Goal: Transaction & Acquisition: Purchase product/service

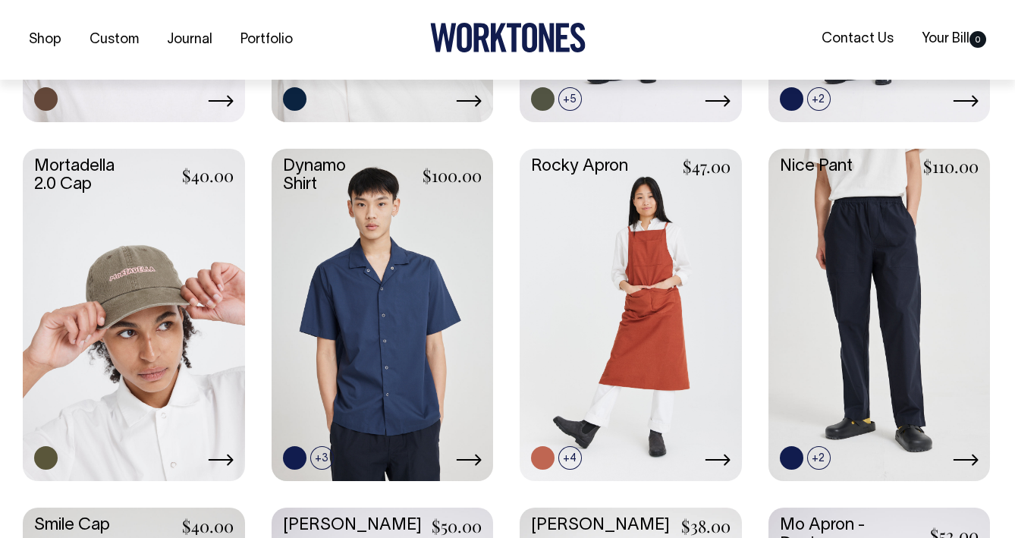
scroll to position [1304, 0]
click at [152, 332] on link at bounding box center [134, 313] width 222 height 330
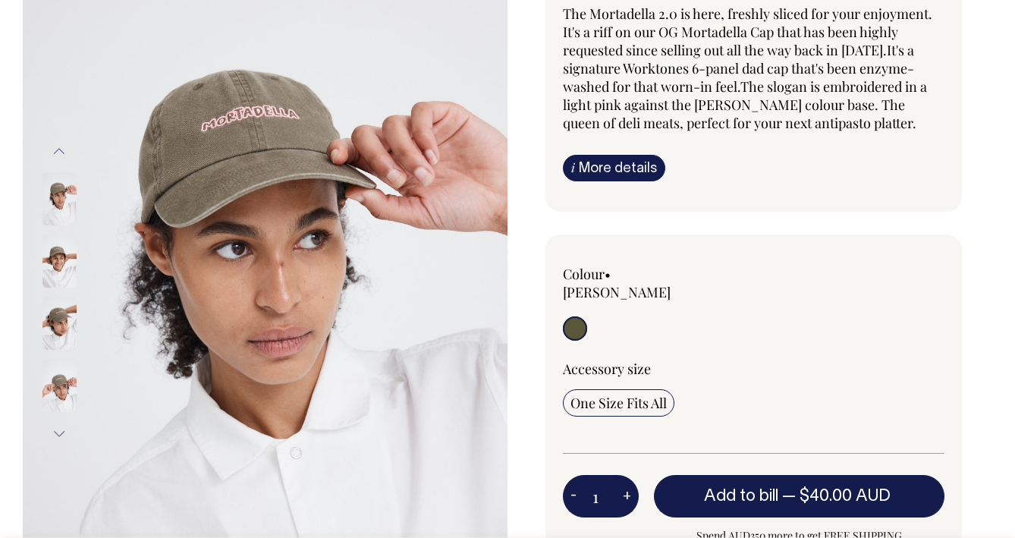
scroll to position [151, 0]
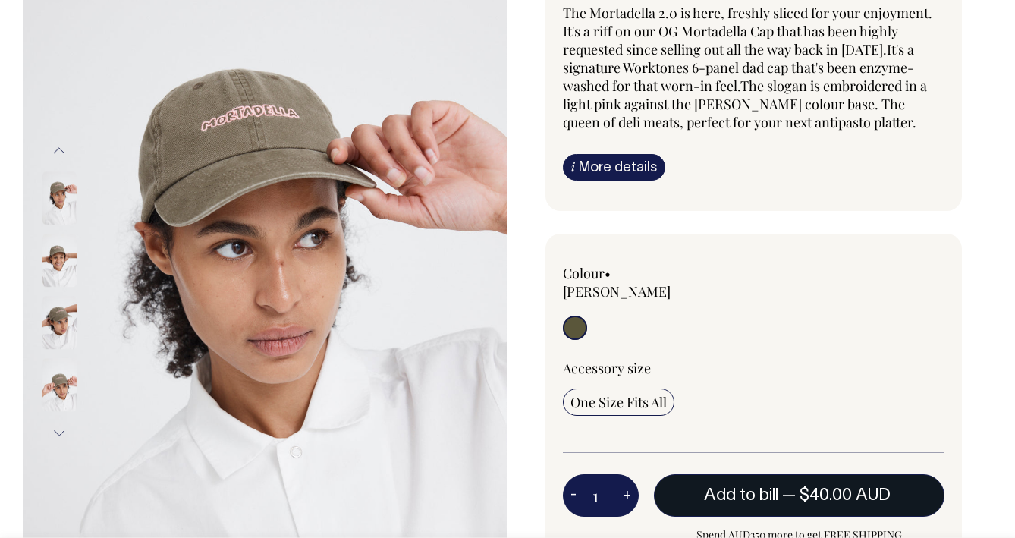
click at [706, 474] on button "Add to bill — $40.00 AUD" at bounding box center [799, 495] width 290 height 42
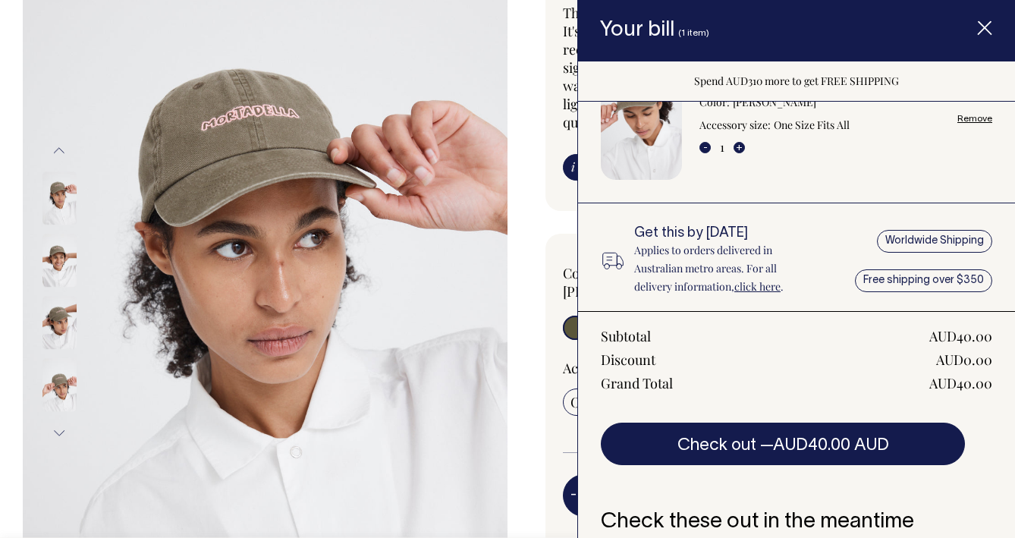
scroll to position [67, 0]
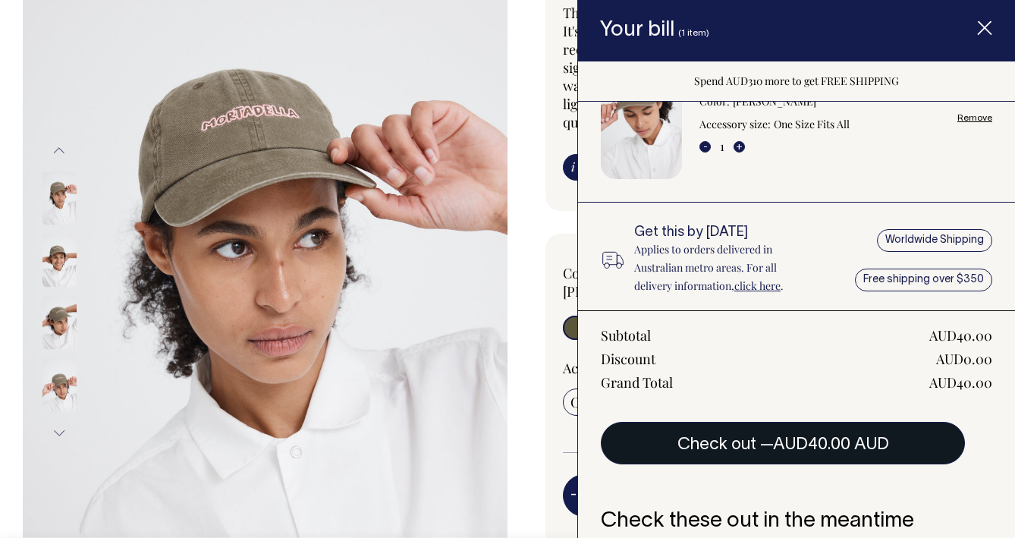
click at [740, 444] on button "Check out — AUD40.00 AUD" at bounding box center [783, 443] width 364 height 42
